Goal: Check status: Check status

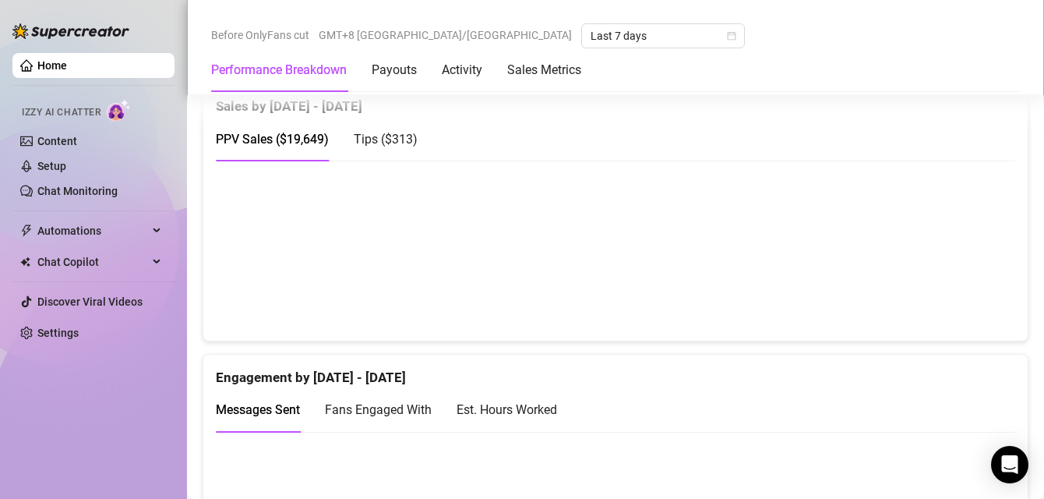
scroll to position [816, 0]
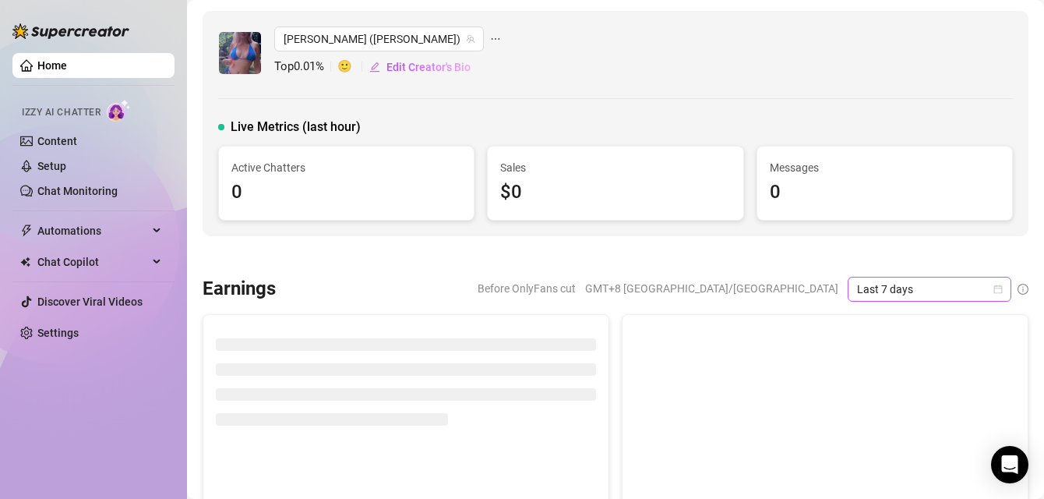
click at [940, 287] on span "Last 7 days" at bounding box center [929, 288] width 145 height 23
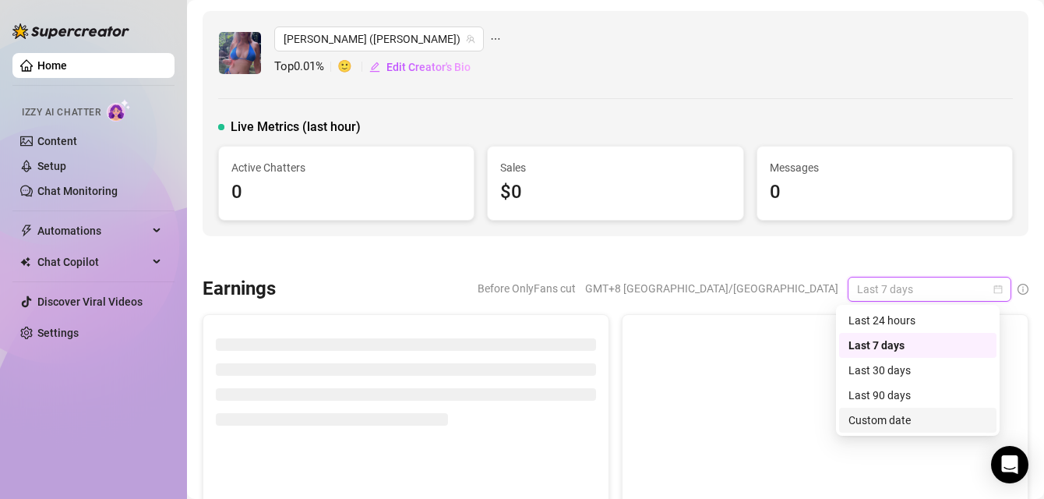
click at [891, 421] on div "Custom date" at bounding box center [918, 420] width 139 height 17
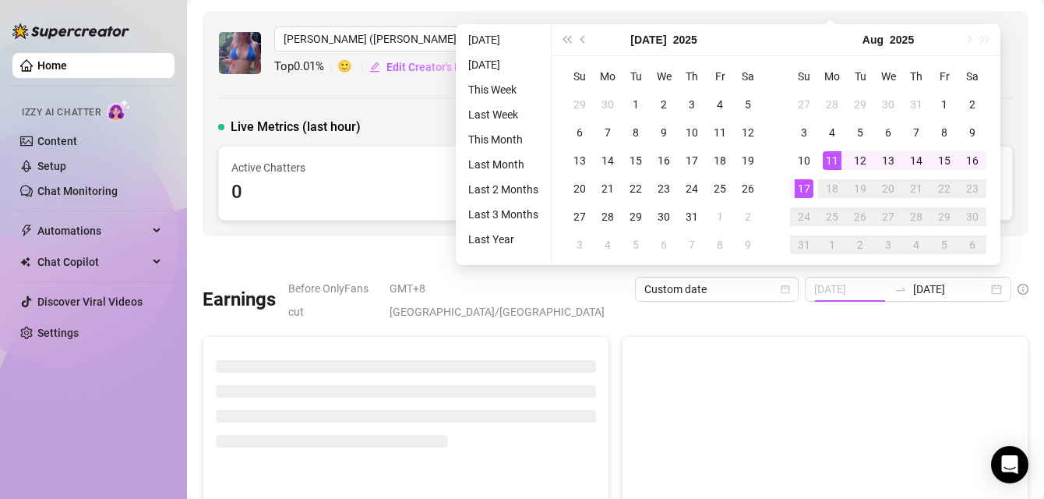
click at [825, 159] on div "11" at bounding box center [832, 160] width 19 height 19
type input "[DATE]"
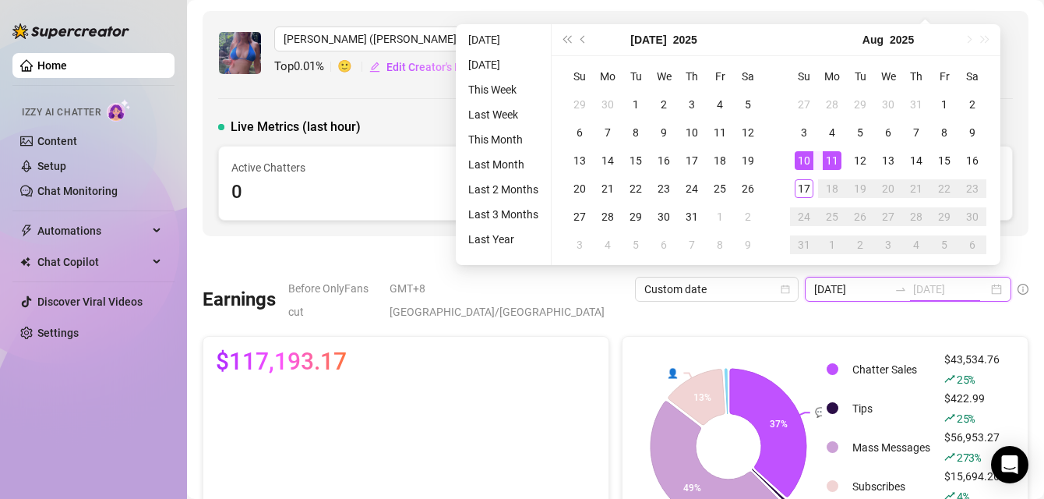
type input "[DATE]"
click at [828, 164] on div "11" at bounding box center [832, 160] width 19 height 19
type input "[DATE]"
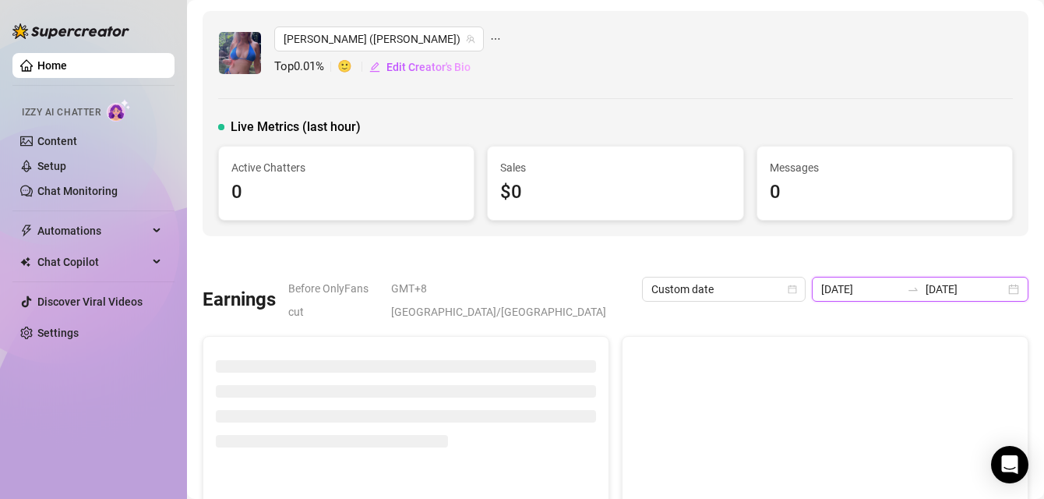
click at [942, 283] on input "[DATE]" at bounding box center [965, 289] width 79 height 17
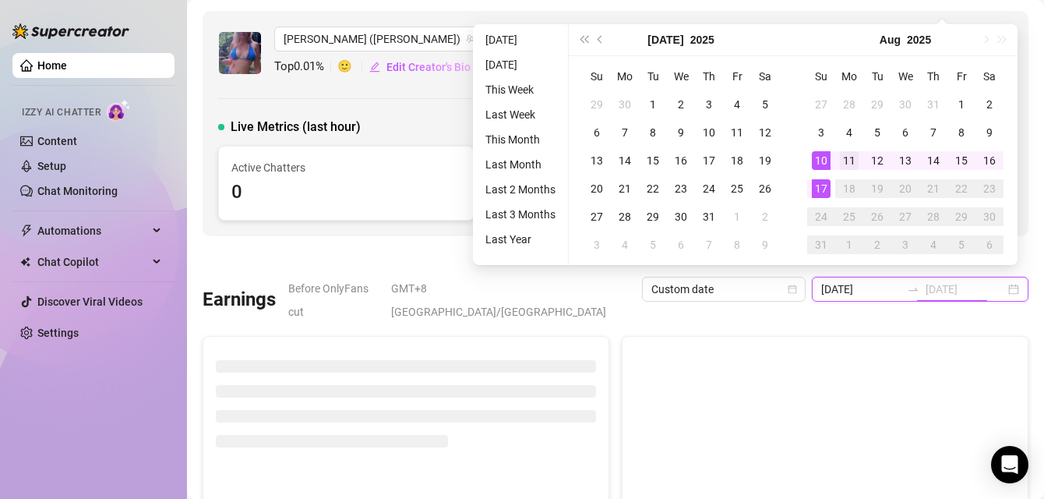
type input "[DATE]"
click at [853, 160] on div "11" at bounding box center [849, 160] width 19 height 19
type input "[DATE]"
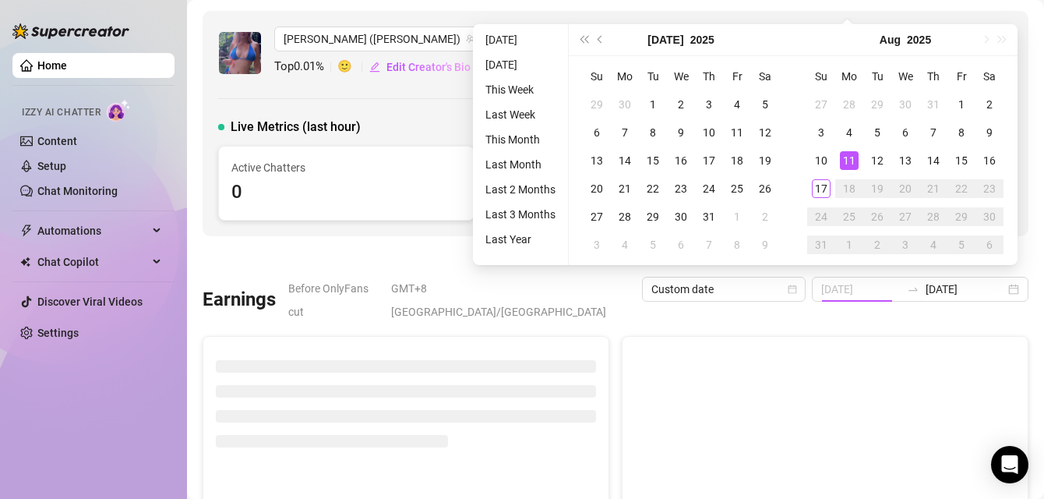
click at [852, 161] on div "11" at bounding box center [849, 160] width 19 height 19
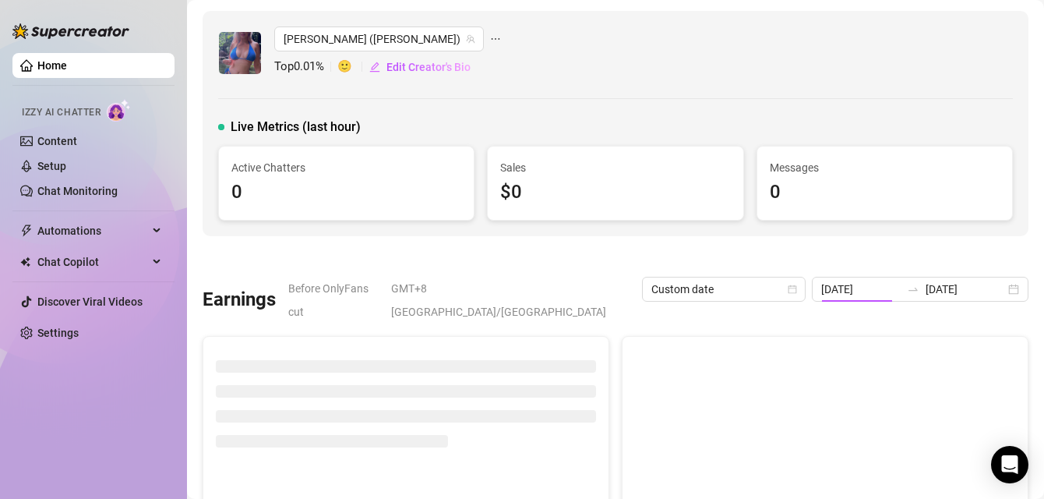
type input "[DATE]"
click at [905, 280] on div "[DATE] [DATE]" at bounding box center [920, 289] width 217 height 25
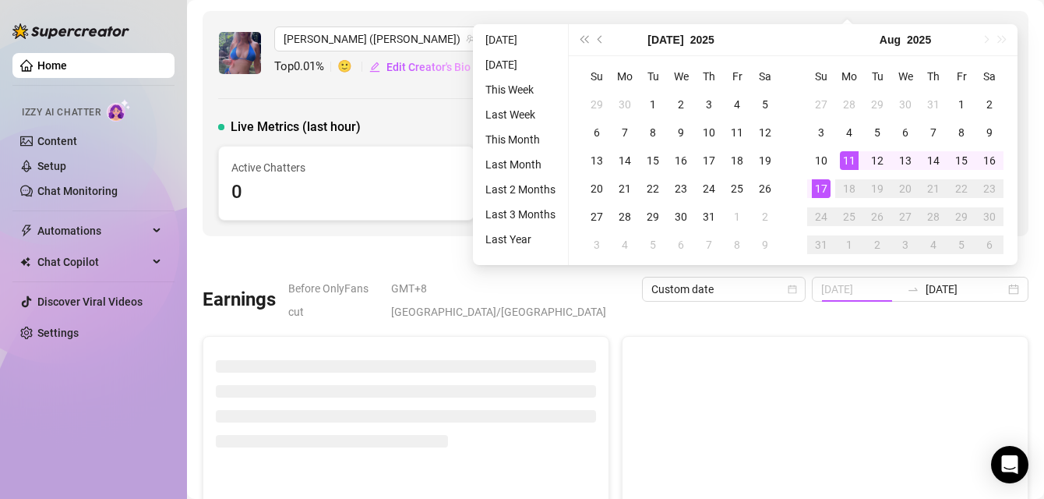
click at [823, 189] on div "17" at bounding box center [821, 188] width 19 height 19
type input "[DATE]"
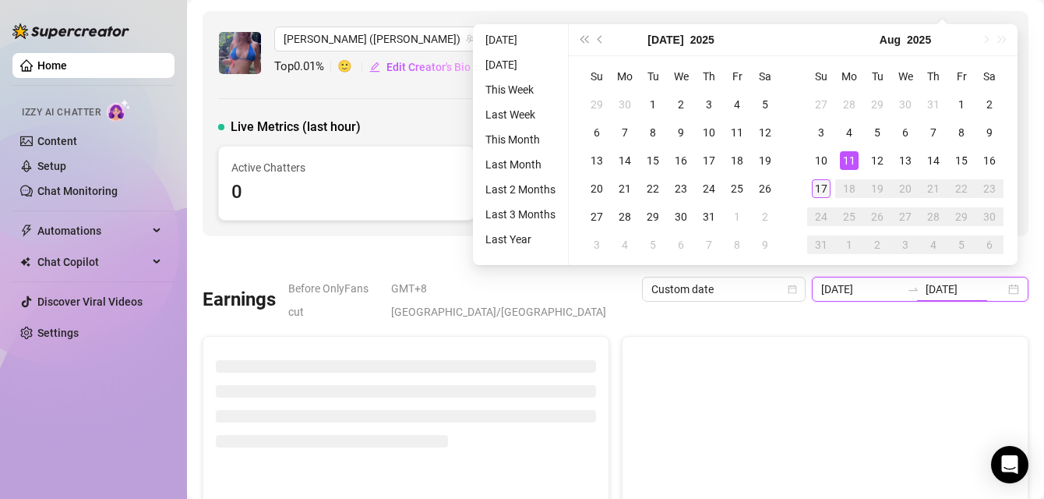
type input "[DATE]"
click at [821, 190] on div "17" at bounding box center [821, 188] width 19 height 19
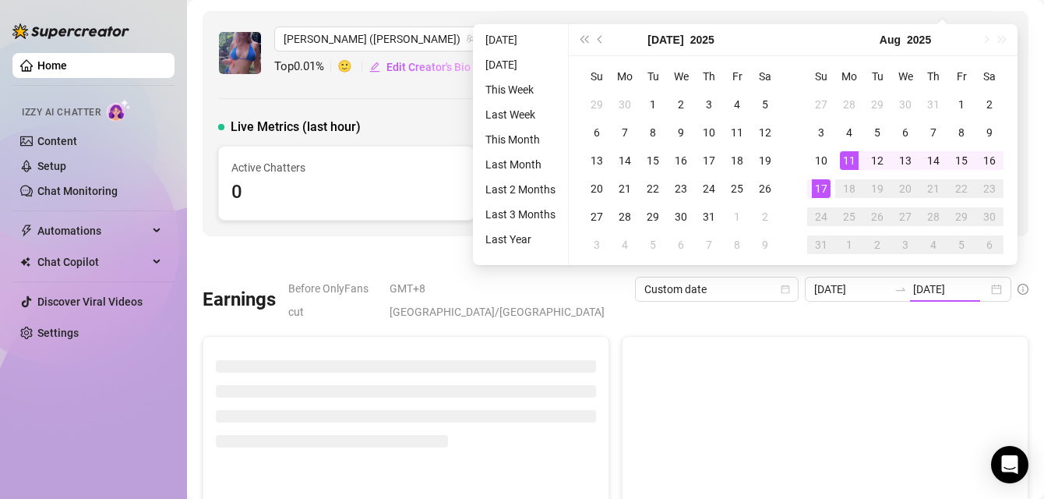
type input "[DATE]"
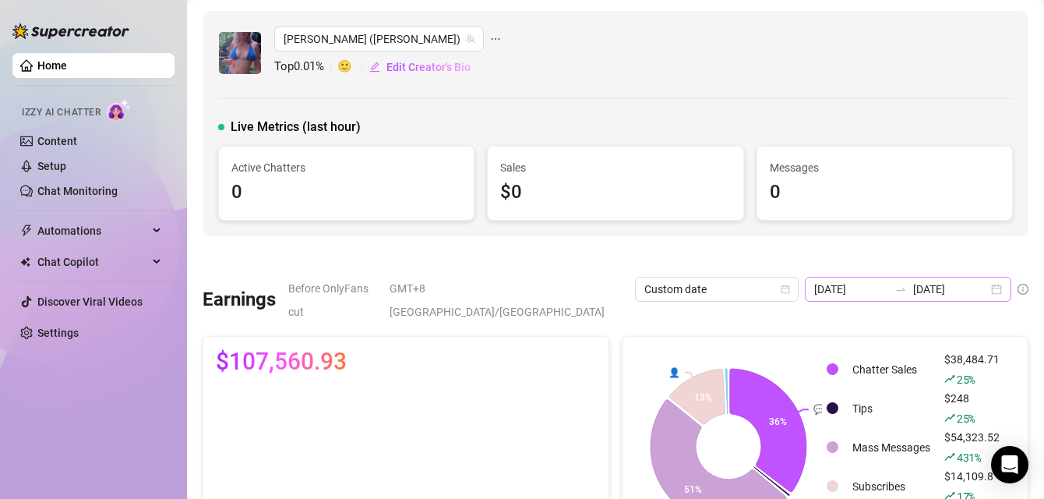
click at [896, 297] on div "[DATE] [DATE]" at bounding box center [908, 289] width 207 height 25
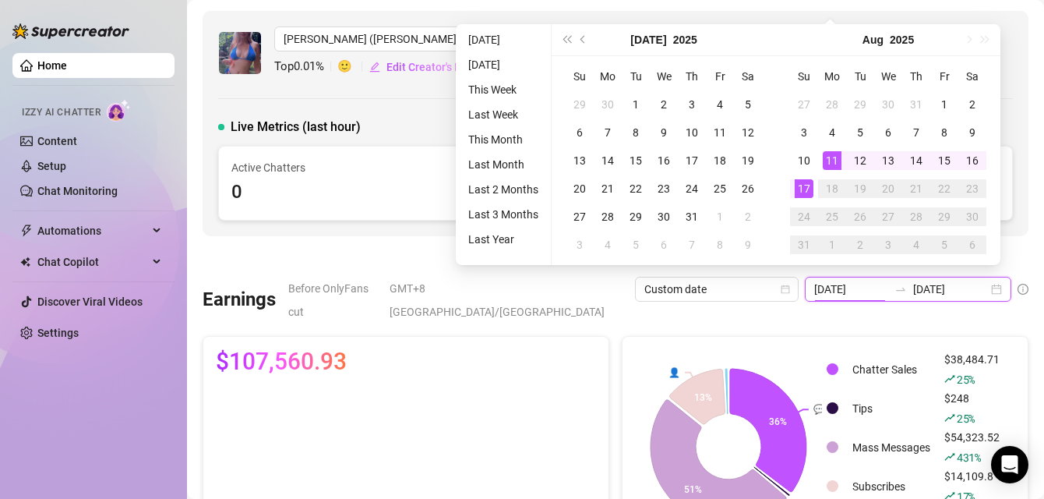
type input "[DATE]"
click at [802, 189] on div "17" at bounding box center [804, 188] width 19 height 19
type input "[DATE]"
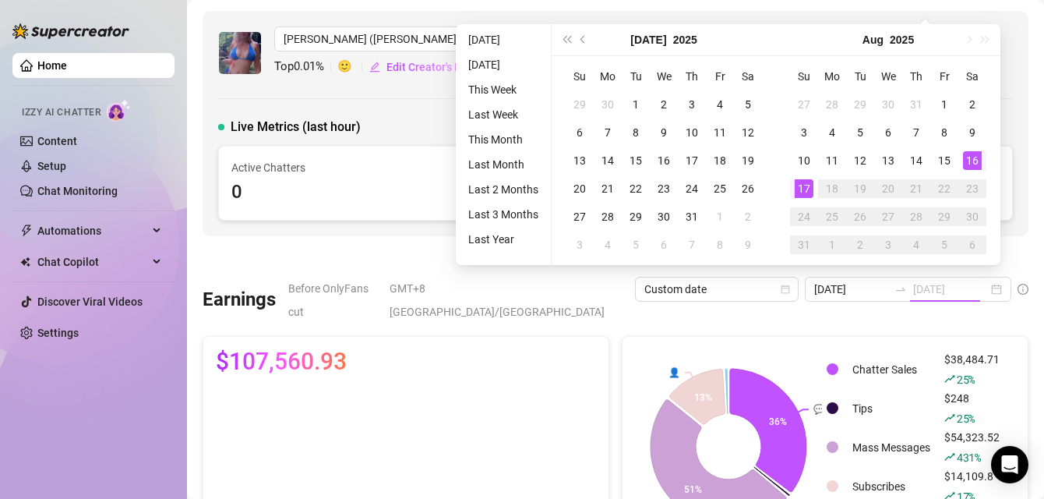
click at [970, 164] on div "16" at bounding box center [972, 160] width 19 height 19
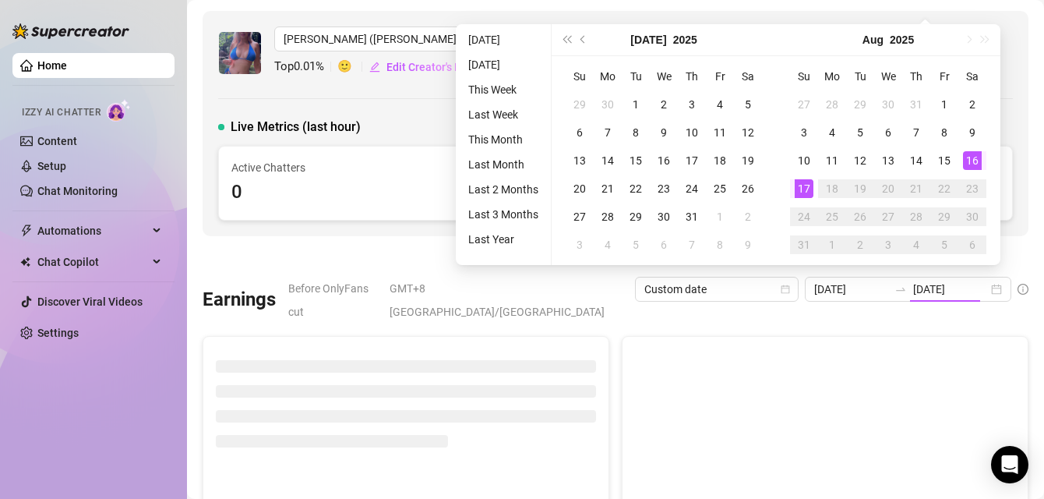
type input "[DATE]"
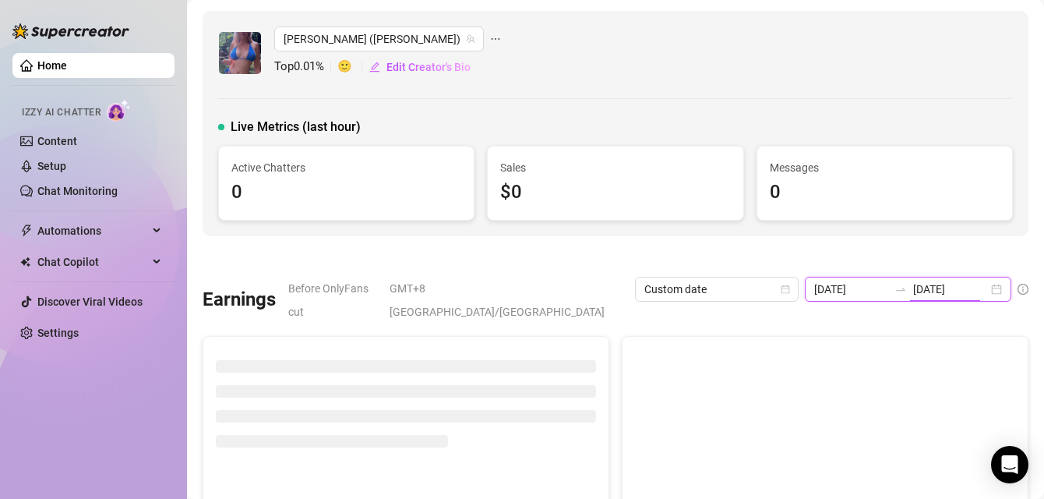
click at [933, 284] on input "[DATE]" at bounding box center [950, 289] width 75 height 17
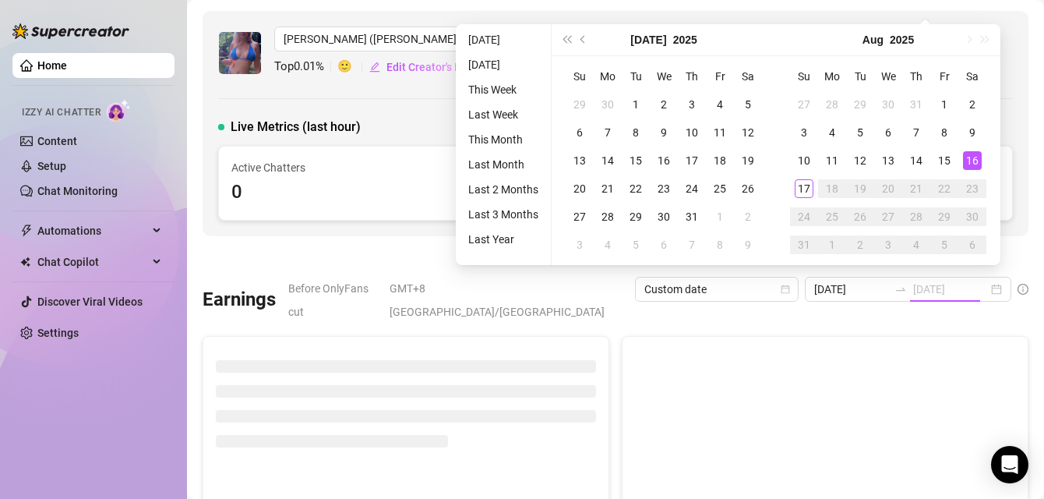
click at [972, 160] on div "16" at bounding box center [972, 160] width 19 height 19
click at [972, 156] on div "16" at bounding box center [972, 160] width 19 height 19
type input "[DATE]"
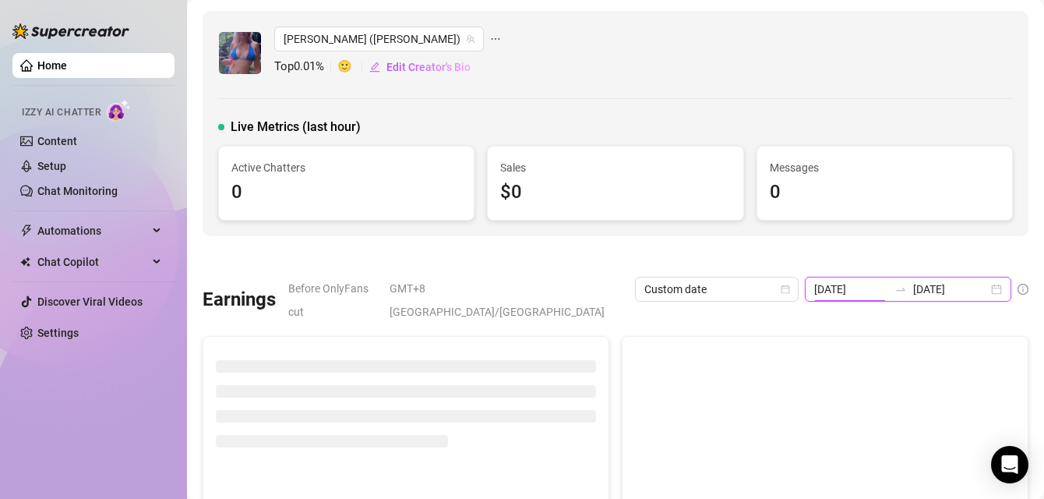
click at [873, 290] on input "[DATE]" at bounding box center [851, 289] width 75 height 17
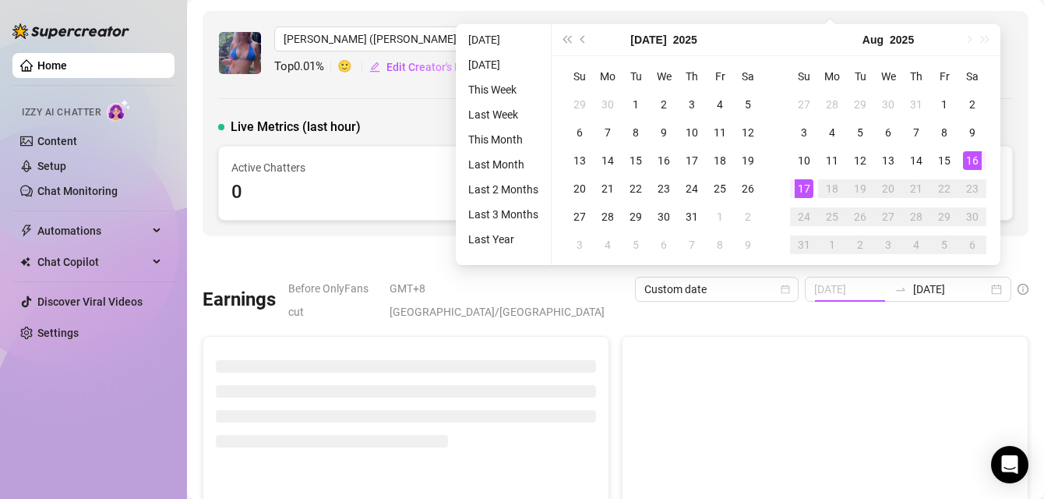
click at [967, 161] on div "16" at bounding box center [972, 160] width 19 height 19
click at [971, 157] on div "16" at bounding box center [972, 160] width 19 height 19
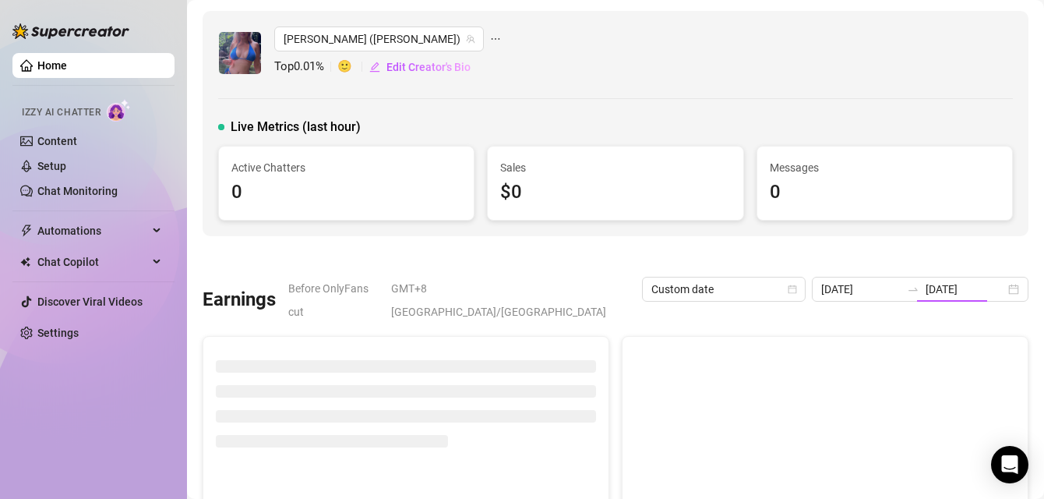
type input "[DATE]"
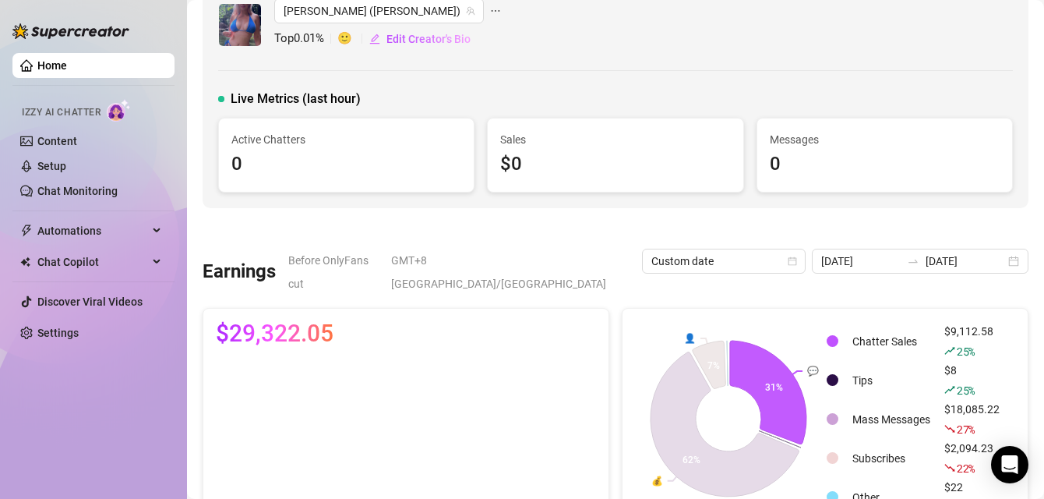
scroll to position [26, 0]
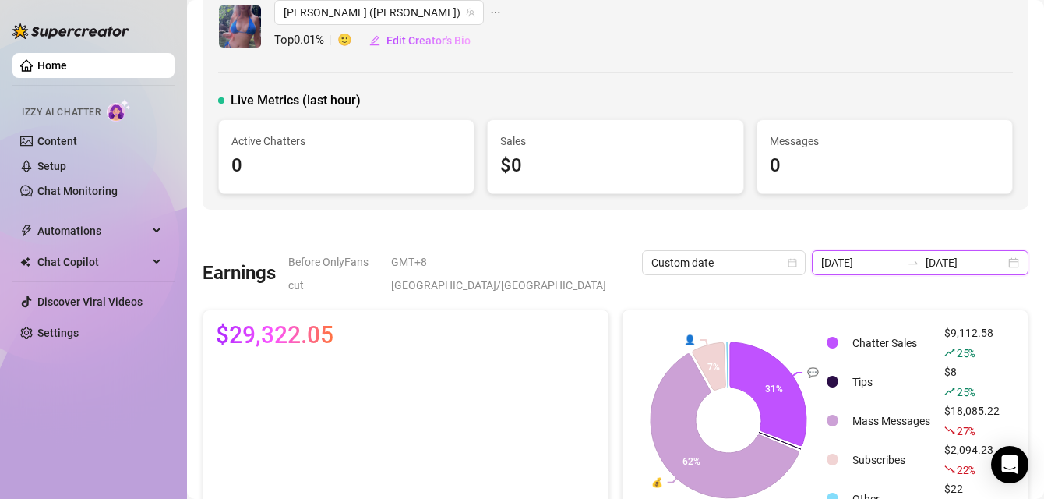
click at [896, 263] on input "[DATE]" at bounding box center [860, 262] width 79 height 17
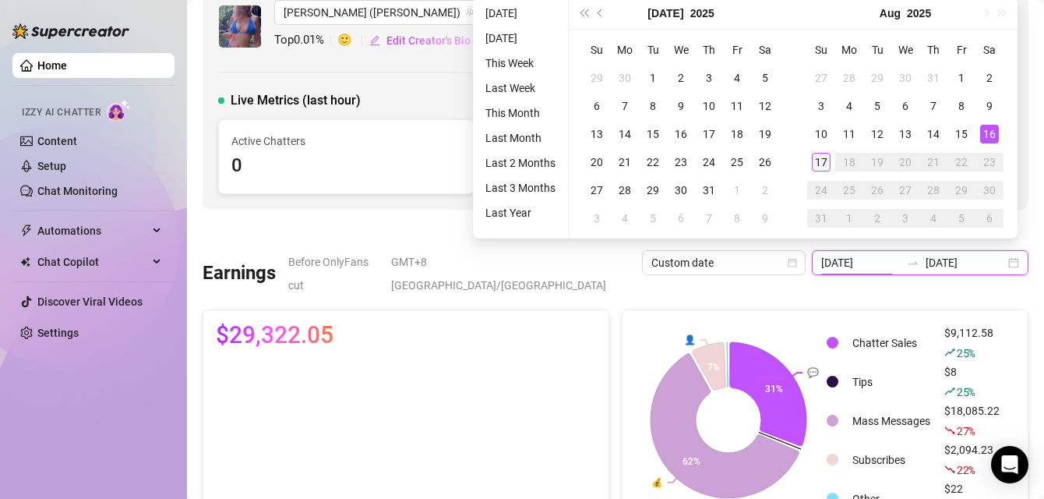
type input "[DATE]"
drag, startPoint x: 818, startPoint y: 163, endPoint x: 818, endPoint y: 189, distance: 26.5
click at [818, 163] on div "17" at bounding box center [821, 162] width 19 height 19
type input "[DATE]"
click at [812, 164] on div "17" at bounding box center [821, 162] width 19 height 19
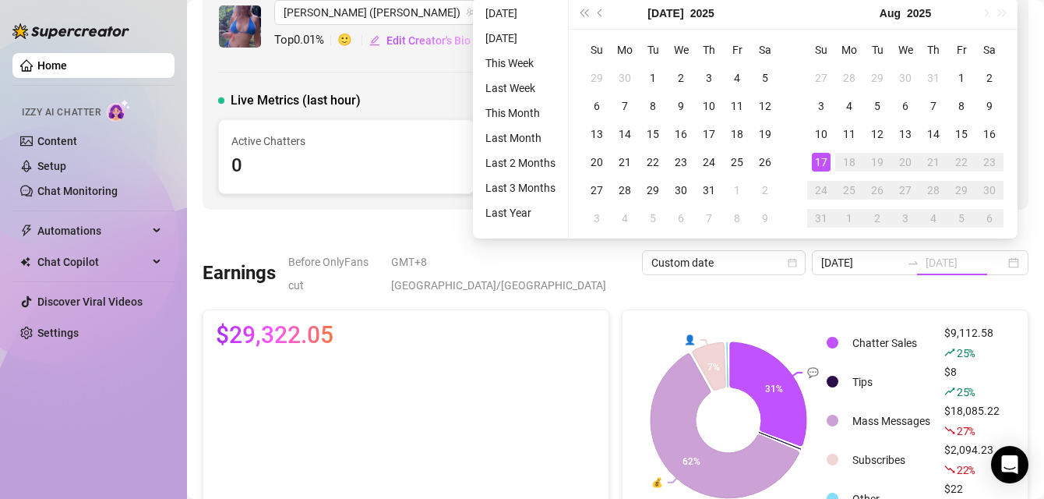
type input "[DATE]"
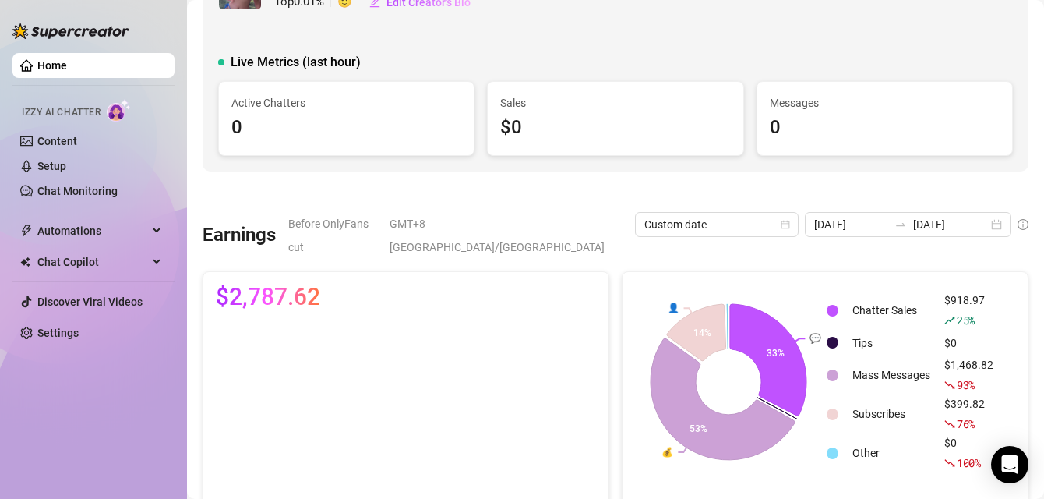
scroll to position [0, 0]
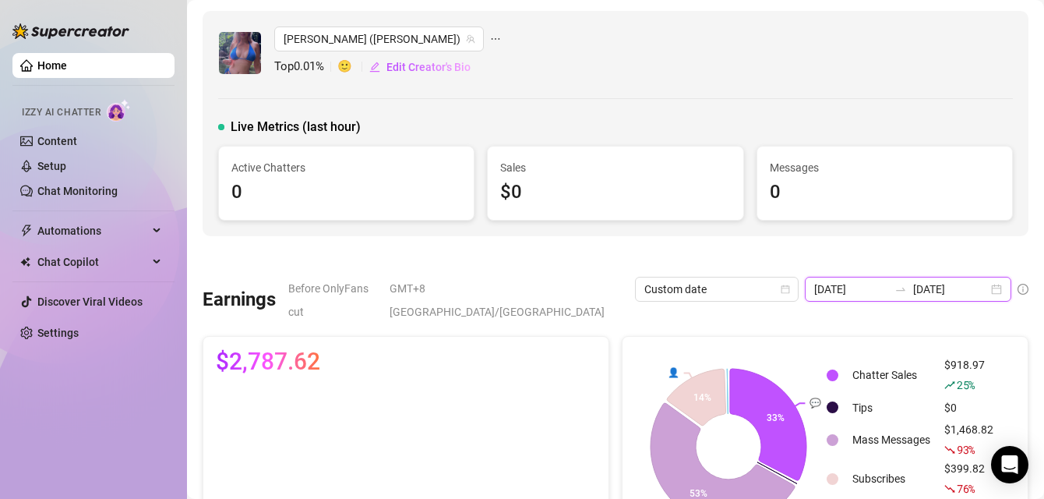
click at [941, 289] on input "[DATE]" at bounding box center [950, 289] width 75 height 17
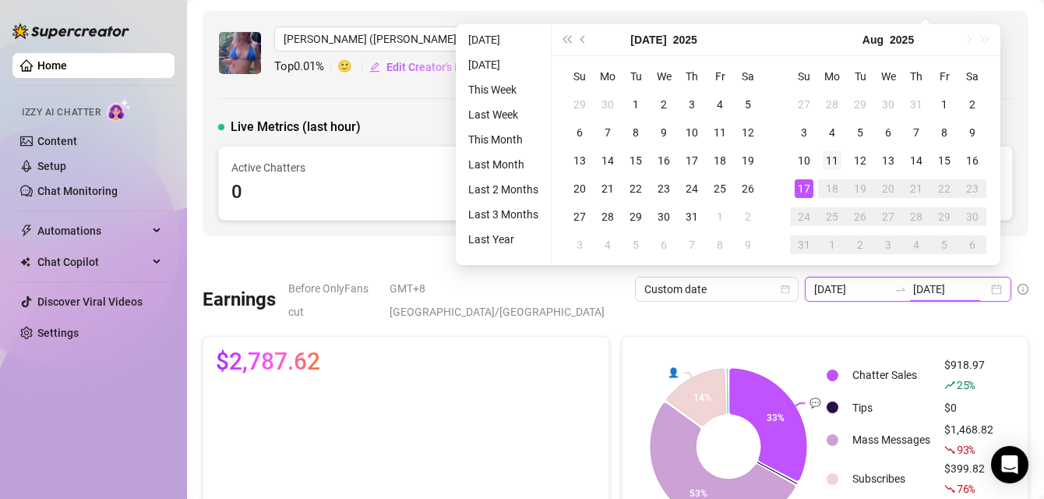
type input "[DATE]"
click at [831, 161] on div "11" at bounding box center [832, 160] width 19 height 19
type input "[DATE]"
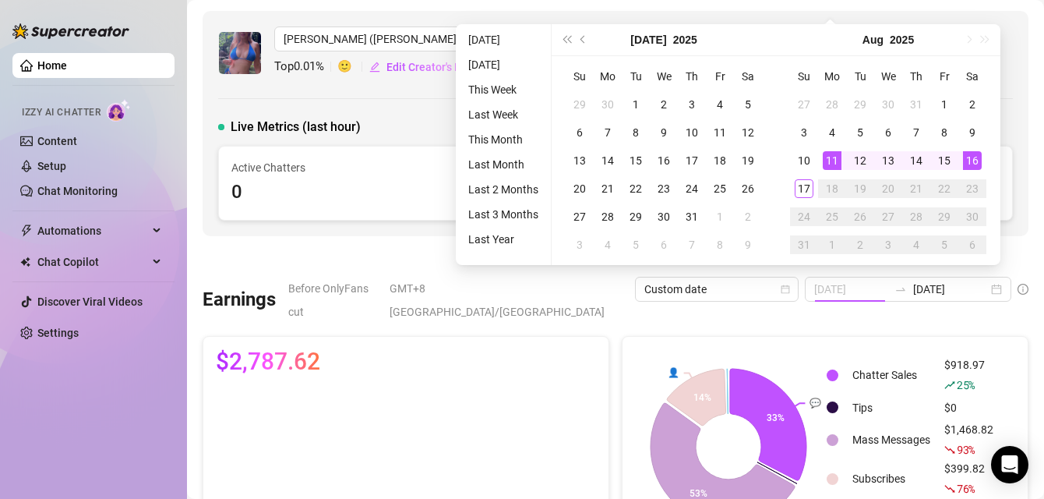
click at [976, 161] on div "16" at bounding box center [972, 160] width 19 height 19
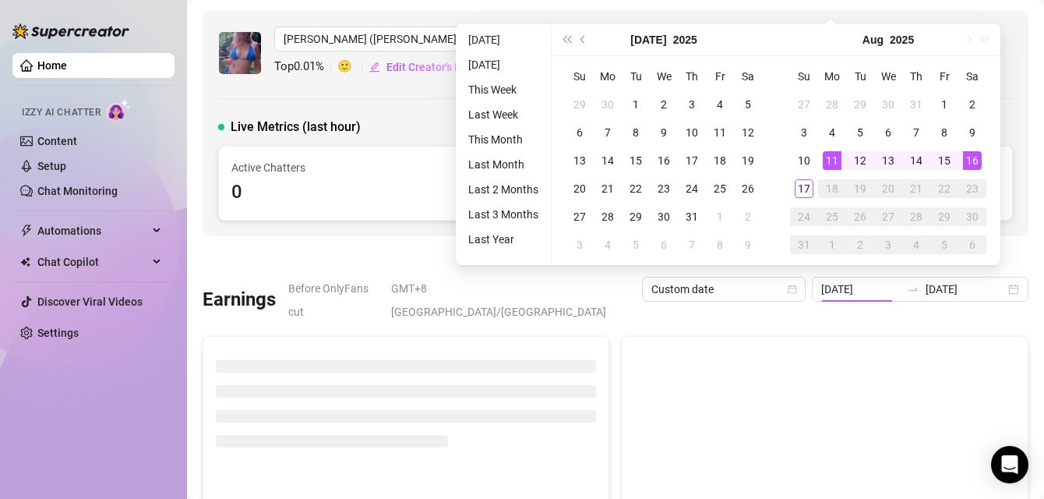
type input "[DATE]"
